Goal: Communication & Community: Answer question/provide support

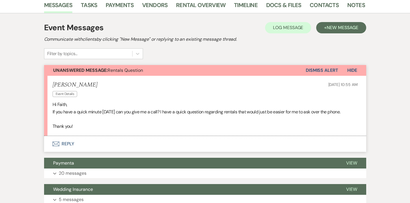
click at [78, 141] on button "Envelope Reply" at bounding box center [205, 144] width 322 height 16
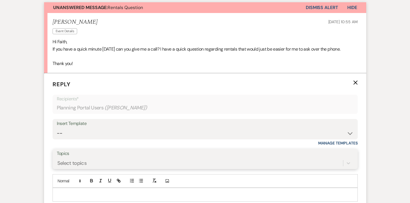
click at [79, 158] on div "Select topics" at bounding box center [205, 163] width 296 height 11
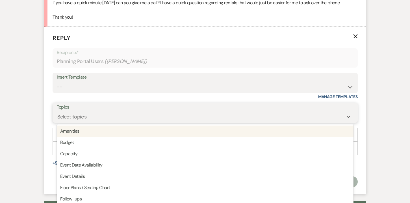
scroll to position [236, 0]
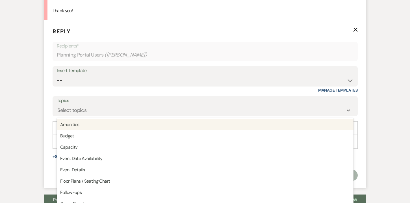
click at [81, 102] on label "Topics" at bounding box center [205, 101] width 296 height 8
click at [58, 106] on input "Topics" at bounding box center [57, 110] width 1 height 8
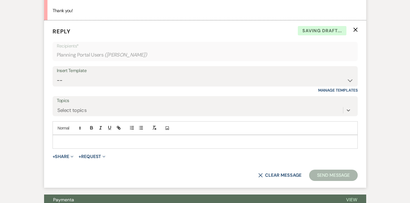
click at [71, 138] on p at bounding box center [205, 141] width 296 height 6
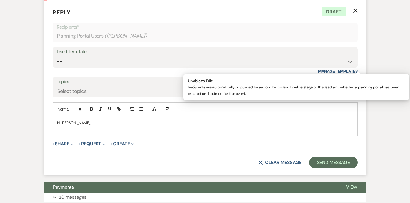
scroll to position [258, 0]
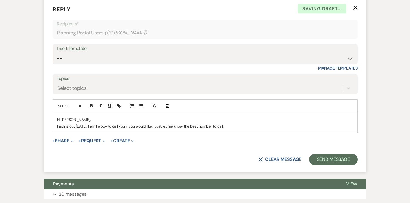
click at [86, 123] on p "Faith is out today. I am happy to call you if you would like. Just let me know …" at bounding box center [205, 126] width 296 height 6
click at [256, 124] on p "Faith is out today, back wednesday. I am happy to call you if you would like. J…" at bounding box center [205, 126] width 296 height 6
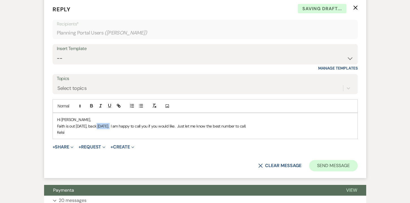
click at [346, 164] on button "Send Message" at bounding box center [333, 165] width 48 height 11
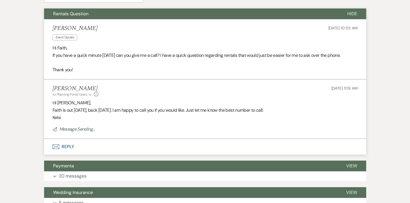
scroll to position [177, 0]
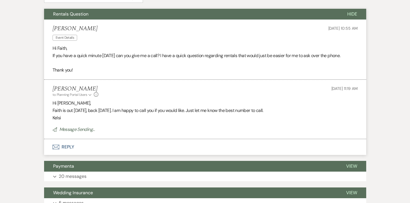
click at [353, 12] on span "Hide" at bounding box center [352, 14] width 10 height 6
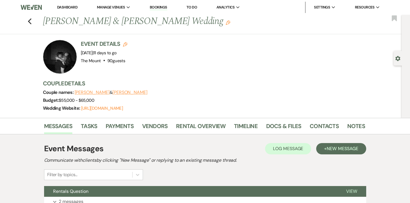
scroll to position [0, 0]
click at [30, 20] on use "button" at bounding box center [30, 21] width 4 height 6
click at [32, 21] on div "Previous [PERSON_NAME] & [PERSON_NAME] Wedding Edit Bookmark" at bounding box center [199, 24] width 404 height 19
click at [29, 22] on use "button" at bounding box center [30, 21] width 4 height 6
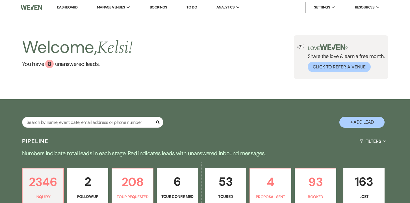
scroll to position [1, 0]
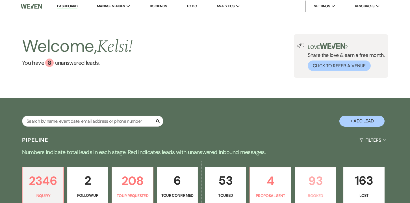
click at [316, 171] on p "93" at bounding box center [315, 180] width 34 height 19
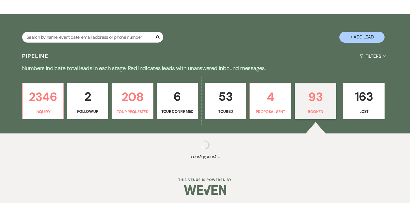
click at [314, 95] on p "93" at bounding box center [315, 96] width 34 height 19
click at [314, 101] on p "93" at bounding box center [315, 96] width 34 height 19
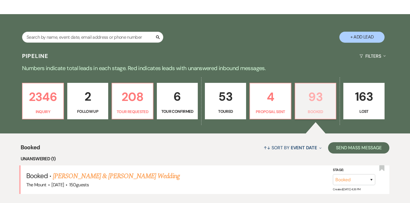
click at [319, 102] on p "93" at bounding box center [315, 96] width 34 height 19
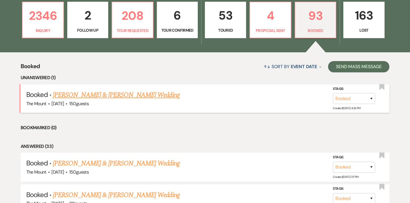
scroll to position [167, 0]
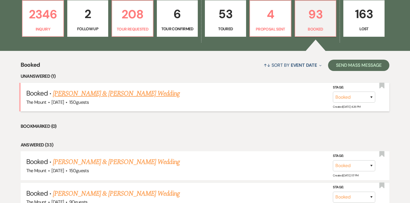
click at [102, 92] on link "[PERSON_NAME] & [PERSON_NAME] Wedding" at bounding box center [116, 93] width 126 height 10
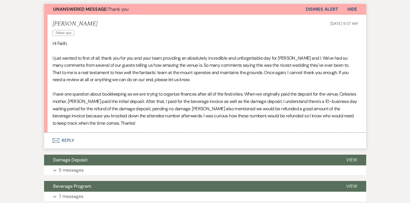
scroll to position [164, 0]
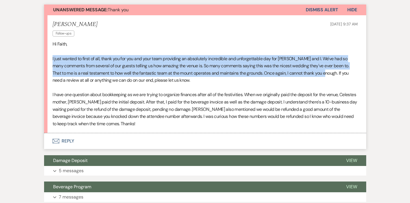
drag, startPoint x: 327, startPoint y: 73, endPoint x: 51, endPoint y: 58, distance: 276.8
click at [51, 58] on li "[PERSON_NAME] Follow-ups [DATE] 9:37 AM Hi Faith, I just wanted to first of all…" at bounding box center [205, 74] width 322 height 118
copy p "I just wanted to first of all, thank you for you and your team providing an abs…"
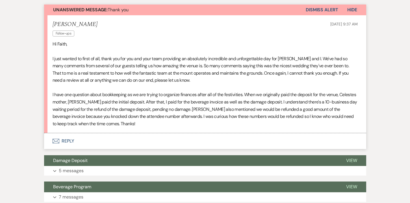
click at [168, 86] on p at bounding box center [205, 87] width 305 height 7
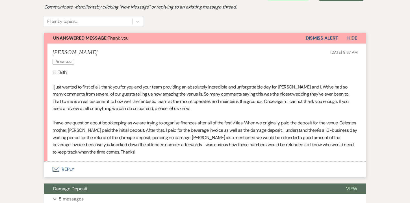
scroll to position [146, 0]
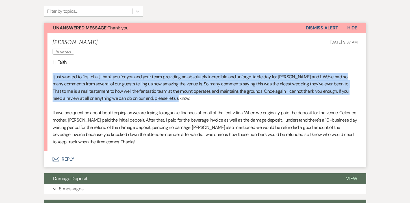
drag, startPoint x: 178, startPoint y: 97, endPoint x: 49, endPoint y: 76, distance: 131.1
click at [49, 76] on li "[PERSON_NAME] Follow-ups [DATE] 9:37 AM Hi Faith, I just wanted to first of all…" at bounding box center [205, 92] width 322 height 118
copy p "I just wanted to first of all, thank you for you and your team providing an abs…"
click at [170, 73] on p "I just wanted to first of all, thank you for you and your team providing an abs…" at bounding box center [205, 87] width 305 height 29
